Goal: Task Accomplishment & Management: Use online tool/utility

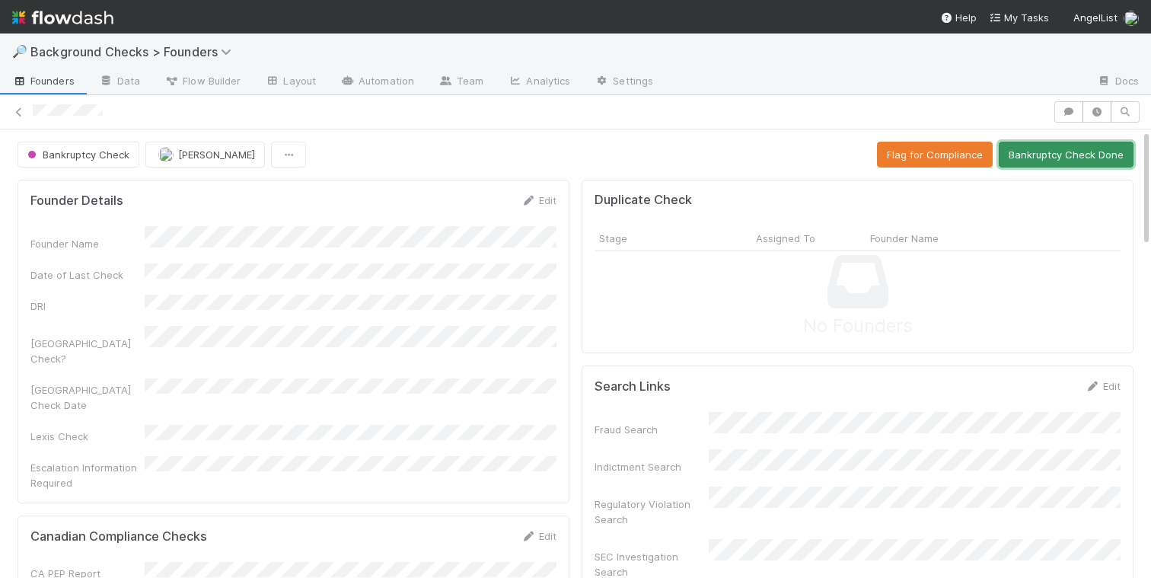
click at [1056, 158] on button "Bankruptcy Check Done" at bounding box center [1065, 155] width 135 height 26
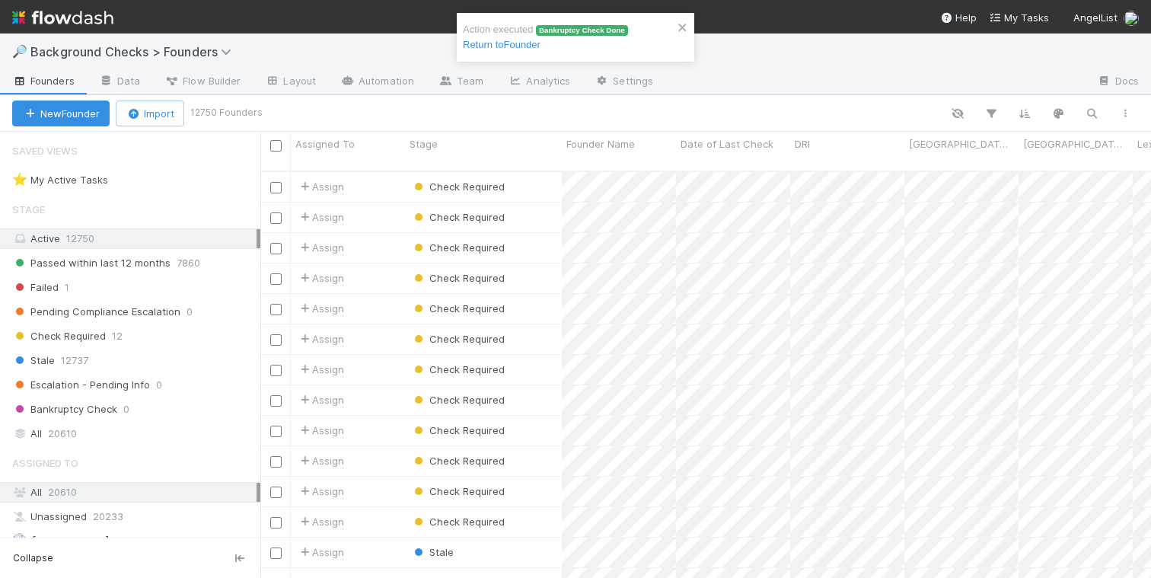
scroll to position [419, 890]
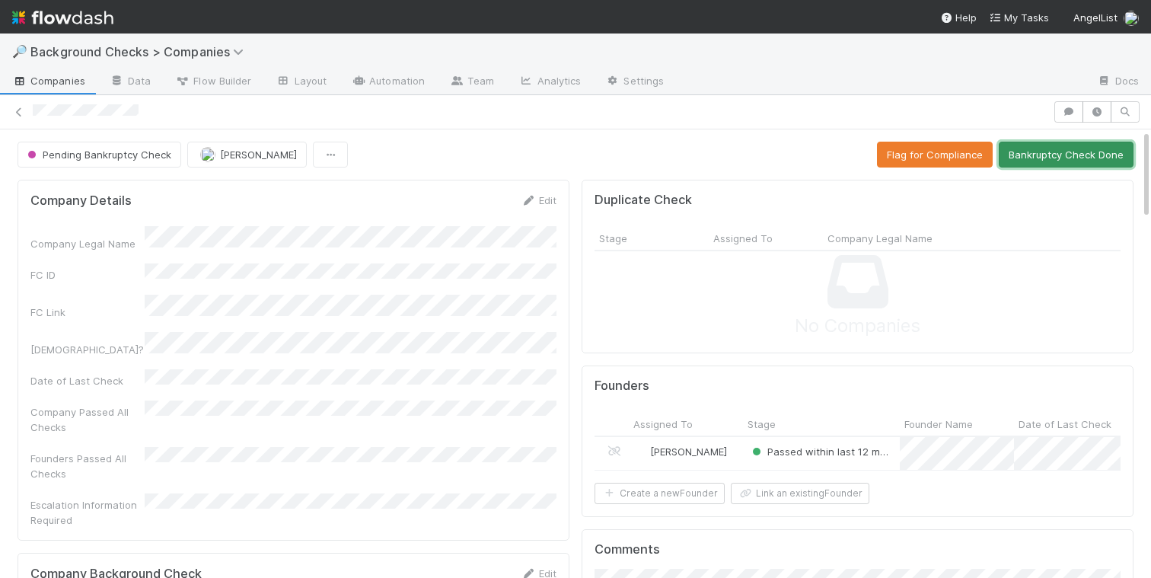
click at [1045, 152] on button "Bankruptcy Check Done" at bounding box center [1065, 155] width 135 height 26
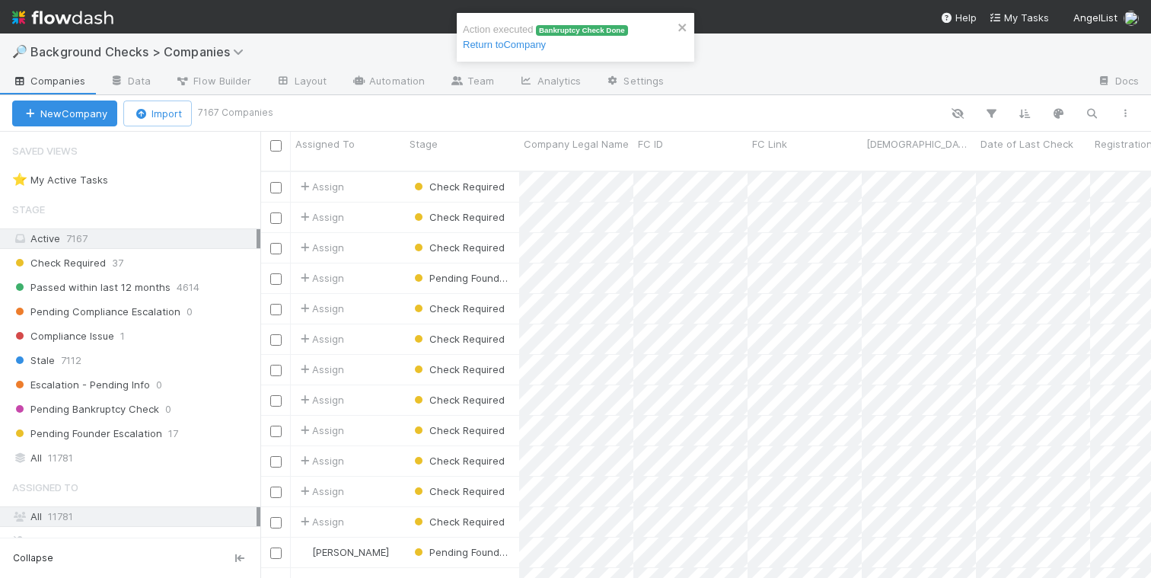
scroll to position [0, 1]
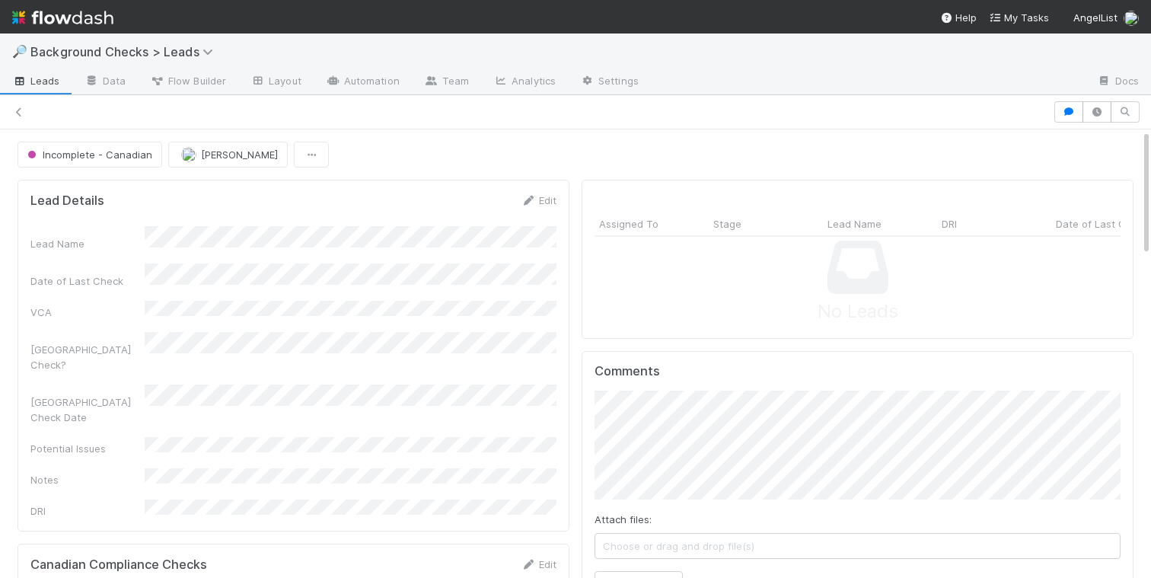
scroll to position [309, 526]
click at [104, 150] on span "Incomplete - Canadian" at bounding box center [88, 154] width 128 height 12
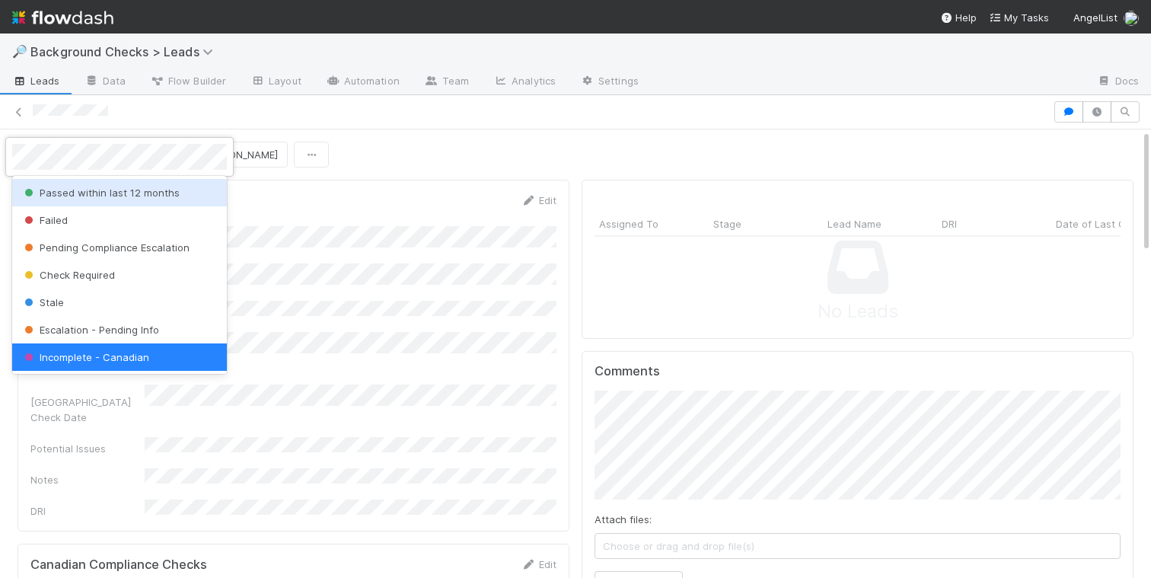
click at [117, 196] on span "Passed within last 12 months" at bounding box center [100, 192] width 158 height 12
